Goal: Check status: Check status

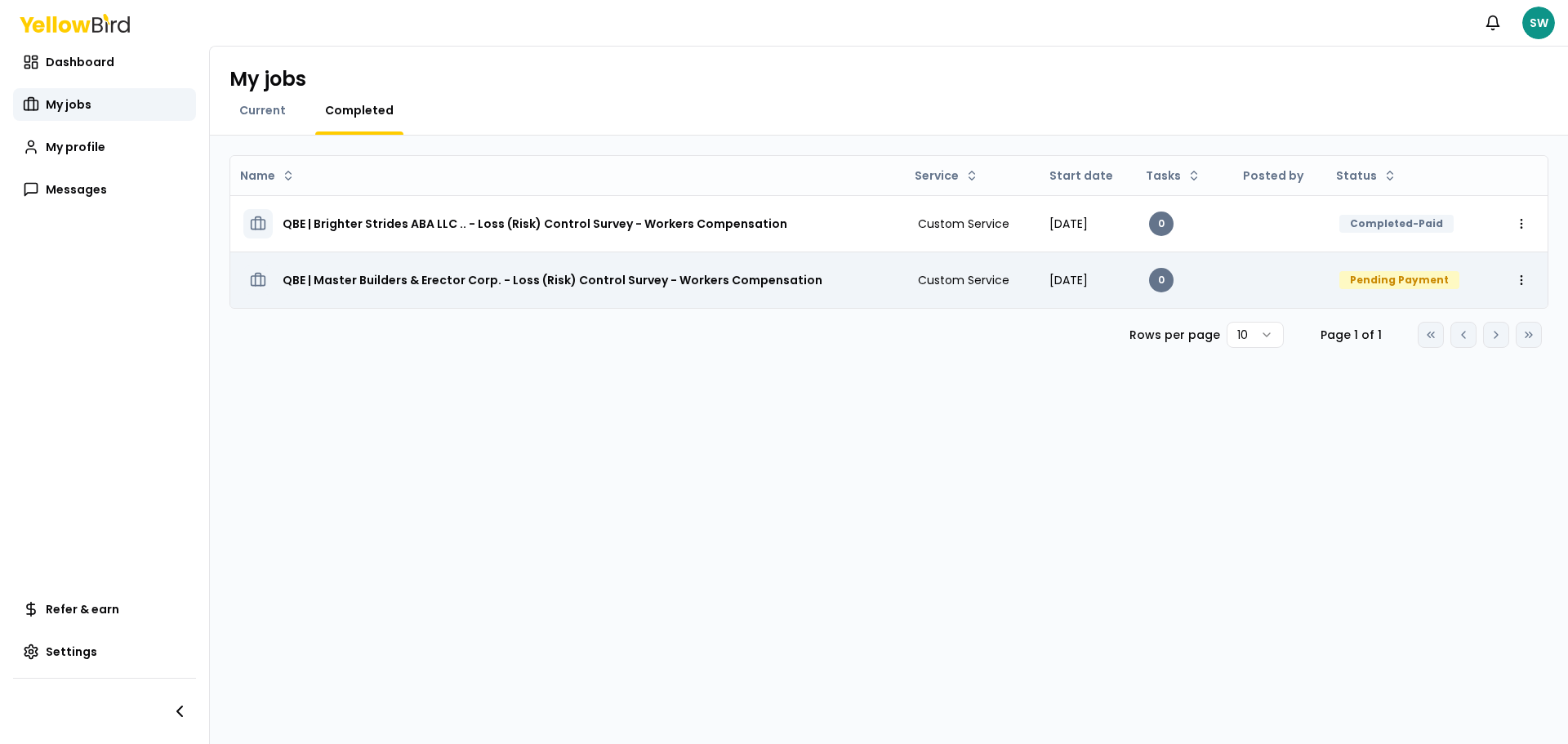
click at [1403, 284] on div "Pending Payment" at bounding box center [1399, 279] width 120 height 18
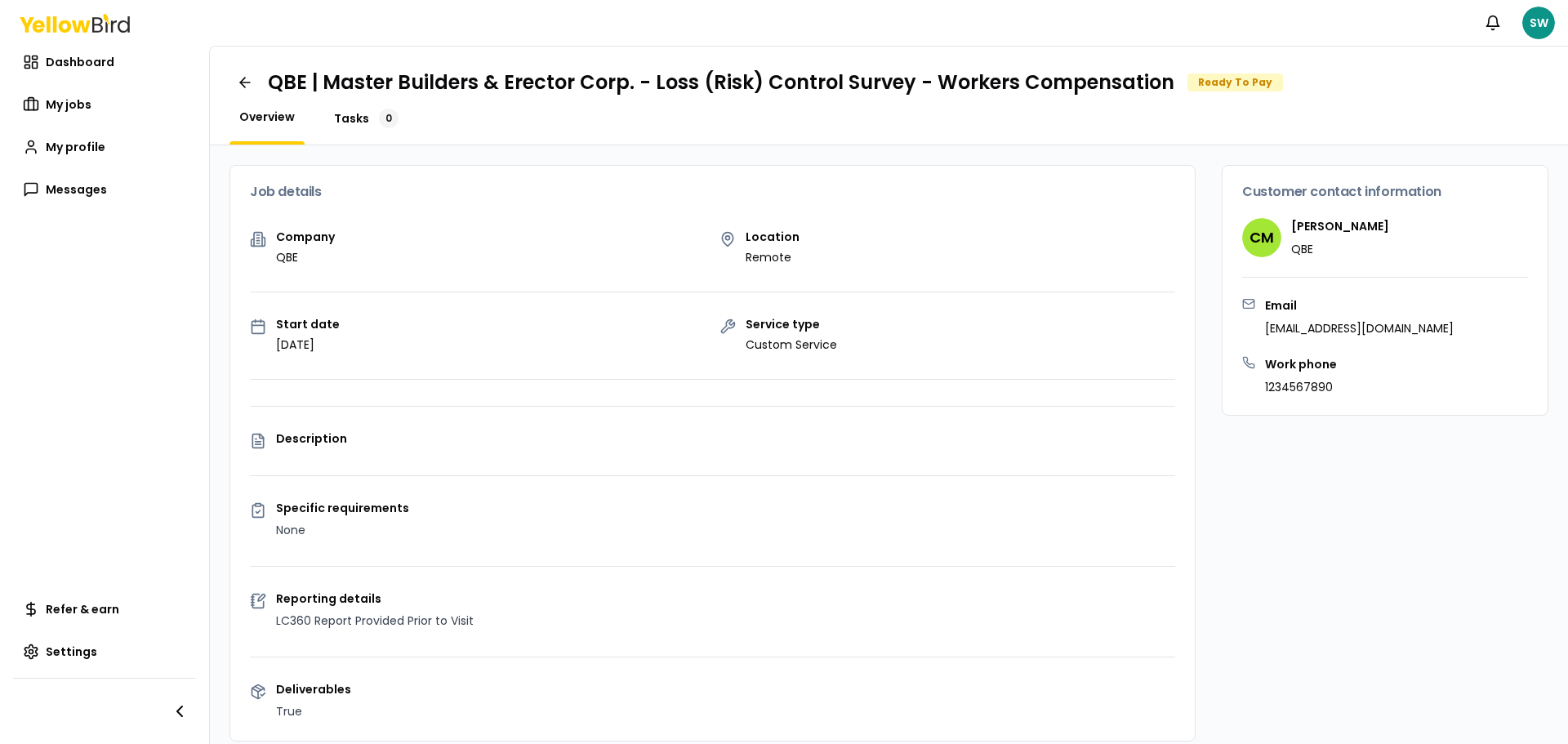
click at [352, 122] on span "Tasks" at bounding box center [351, 118] width 35 height 17
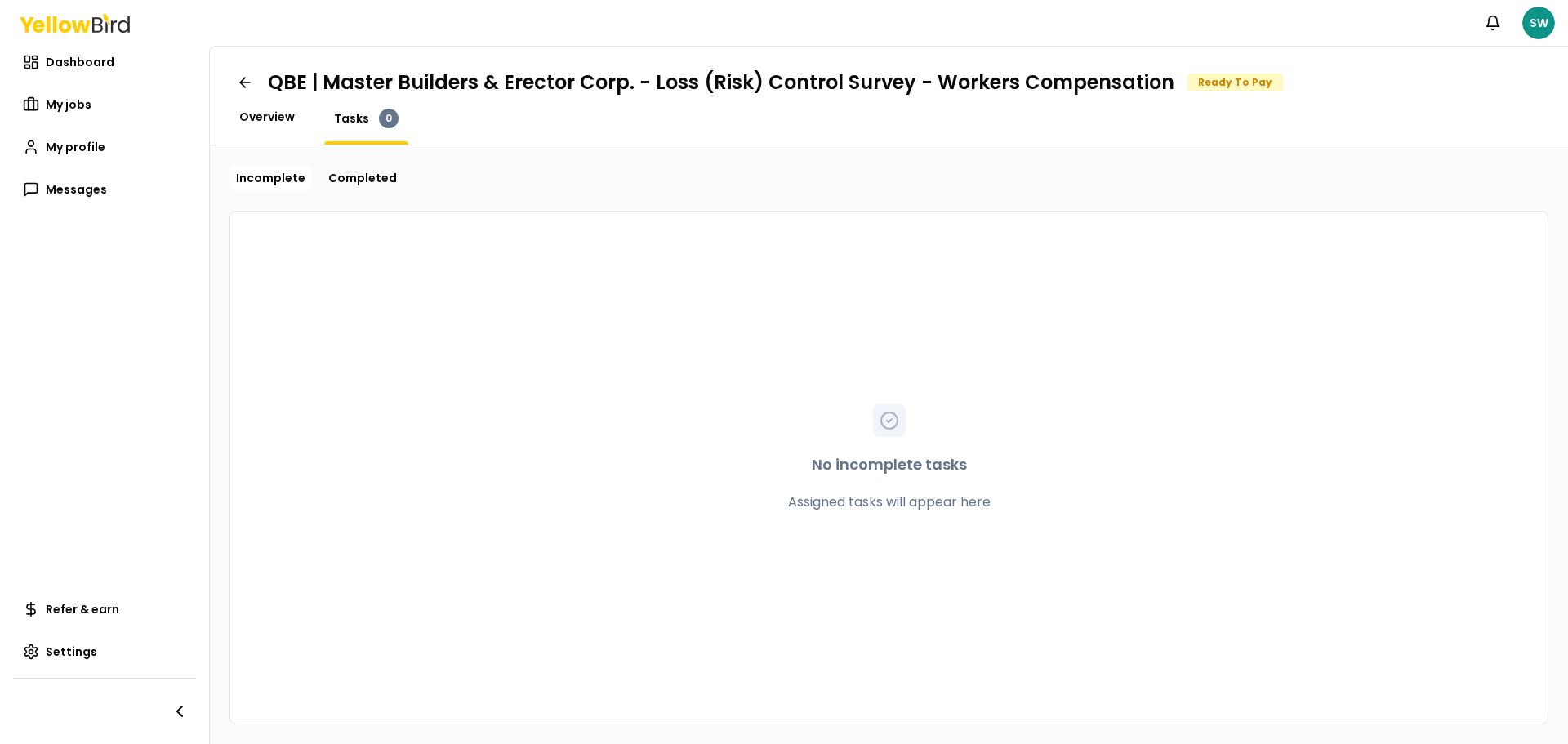
click at [275, 113] on span "Overview" at bounding box center [267, 116] width 55 height 17
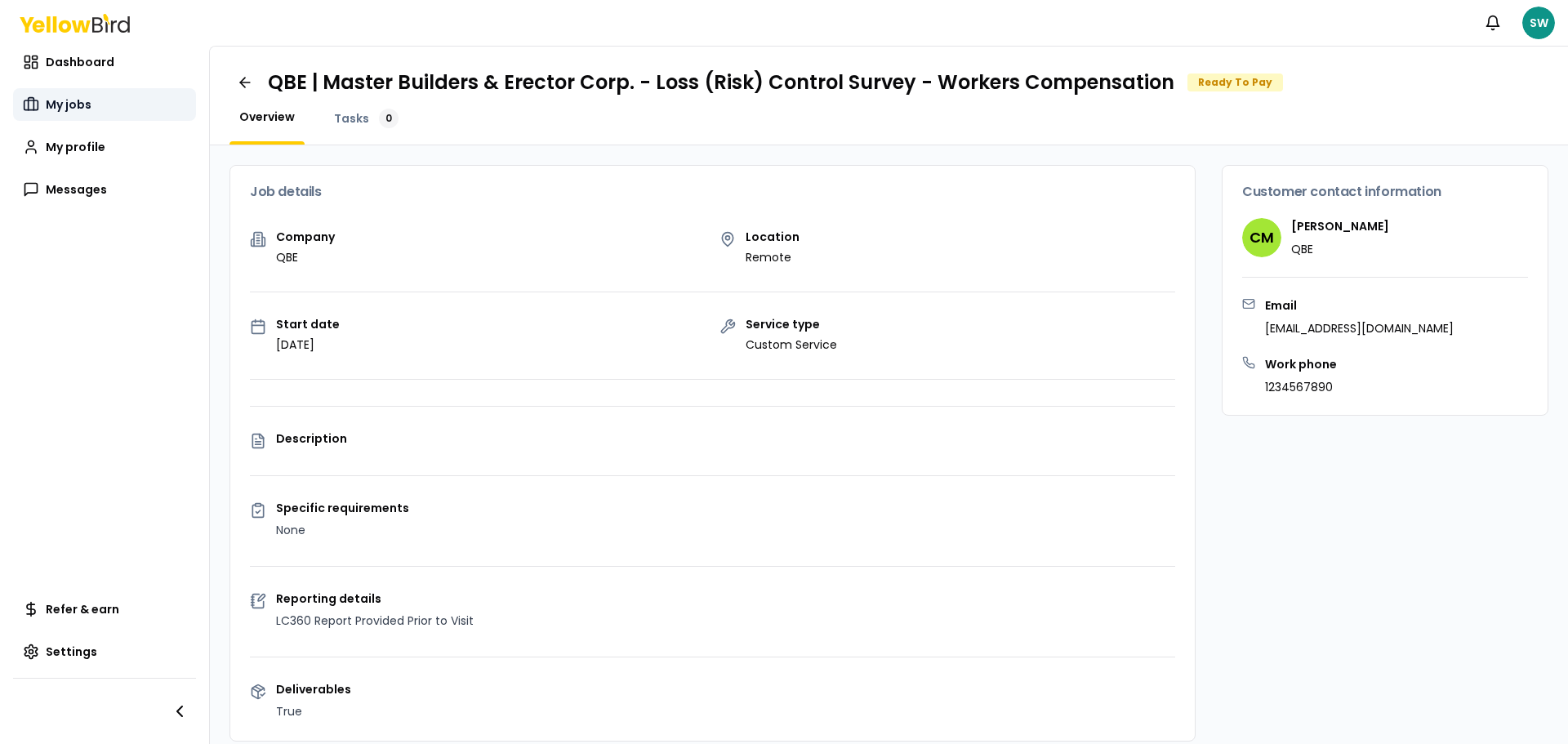
click at [67, 107] on span "My jobs" at bounding box center [67, 104] width 45 height 17
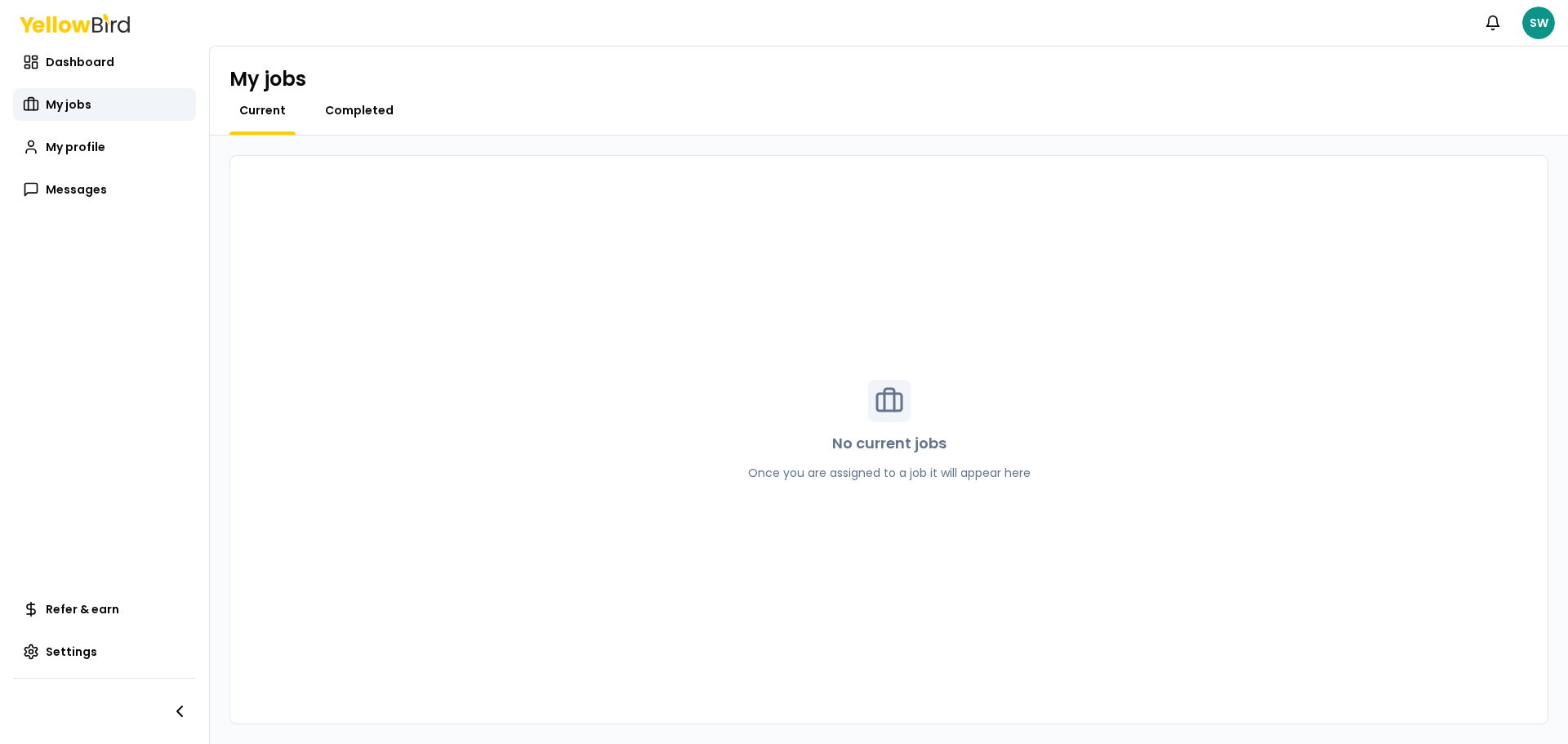
click at [360, 108] on span "Completed" at bounding box center [360, 110] width 68 height 17
